Goal: Task Accomplishment & Management: Manage account settings

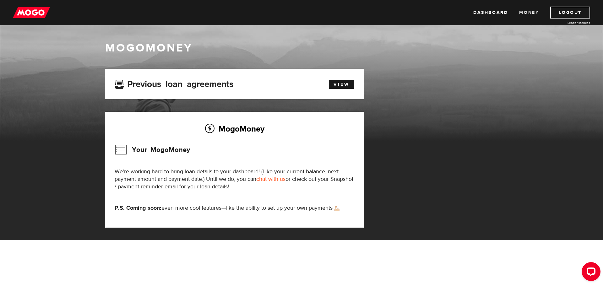
click at [525, 13] on link "Money" at bounding box center [529, 13] width 20 height 12
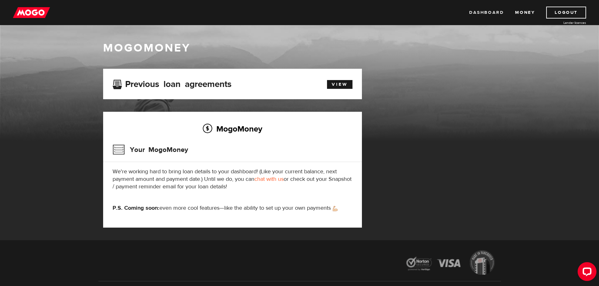
click at [491, 14] on link "Dashboard" at bounding box center [486, 13] width 35 height 12
